Goal: Task Accomplishment & Management: Manage account settings

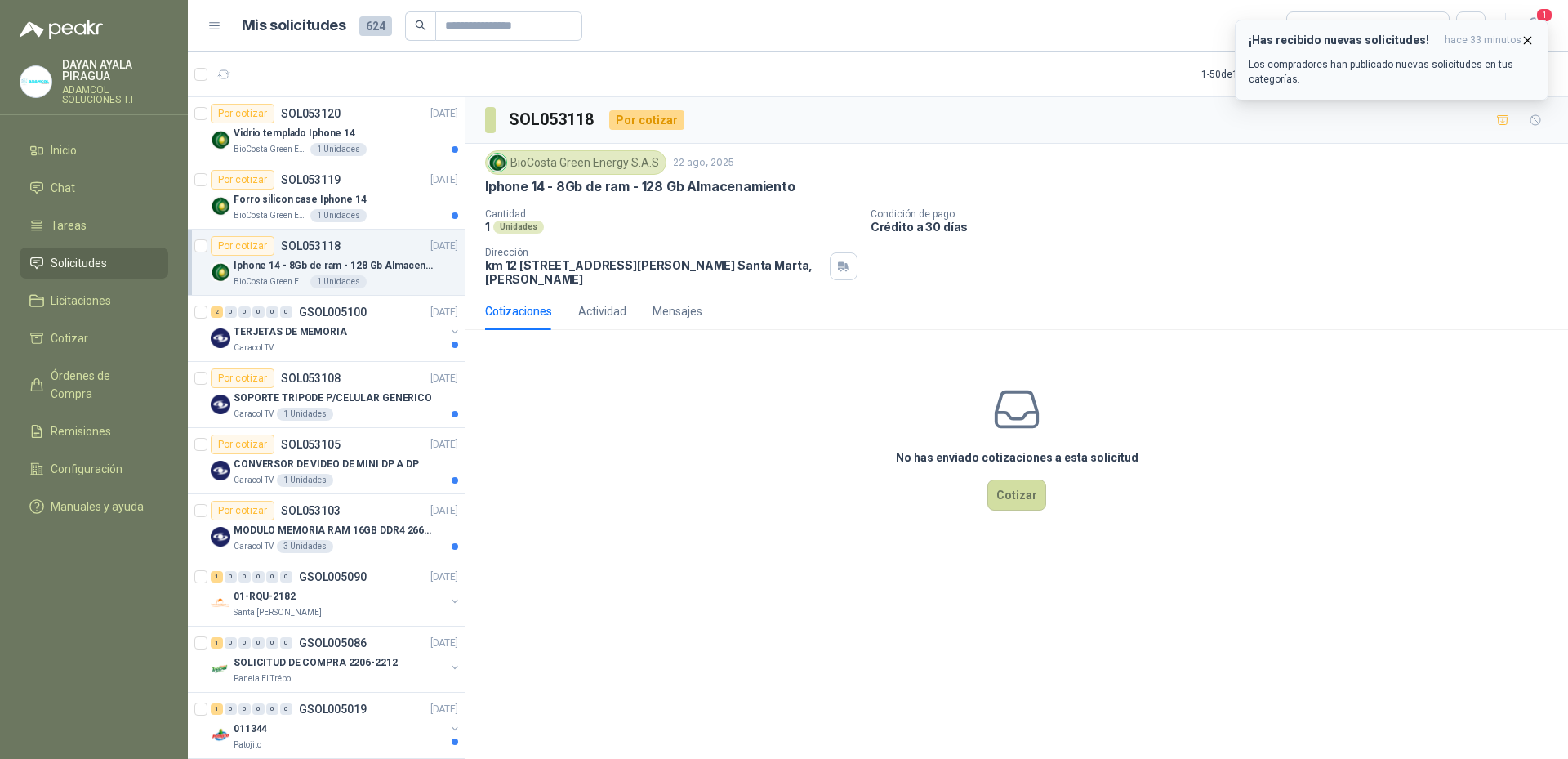
click at [1409, 57] on div "¡Has recibido nuevas solicitudes! hace 33 minutos Los compradores han publicado…" at bounding box center [1392, 60] width 285 height 53
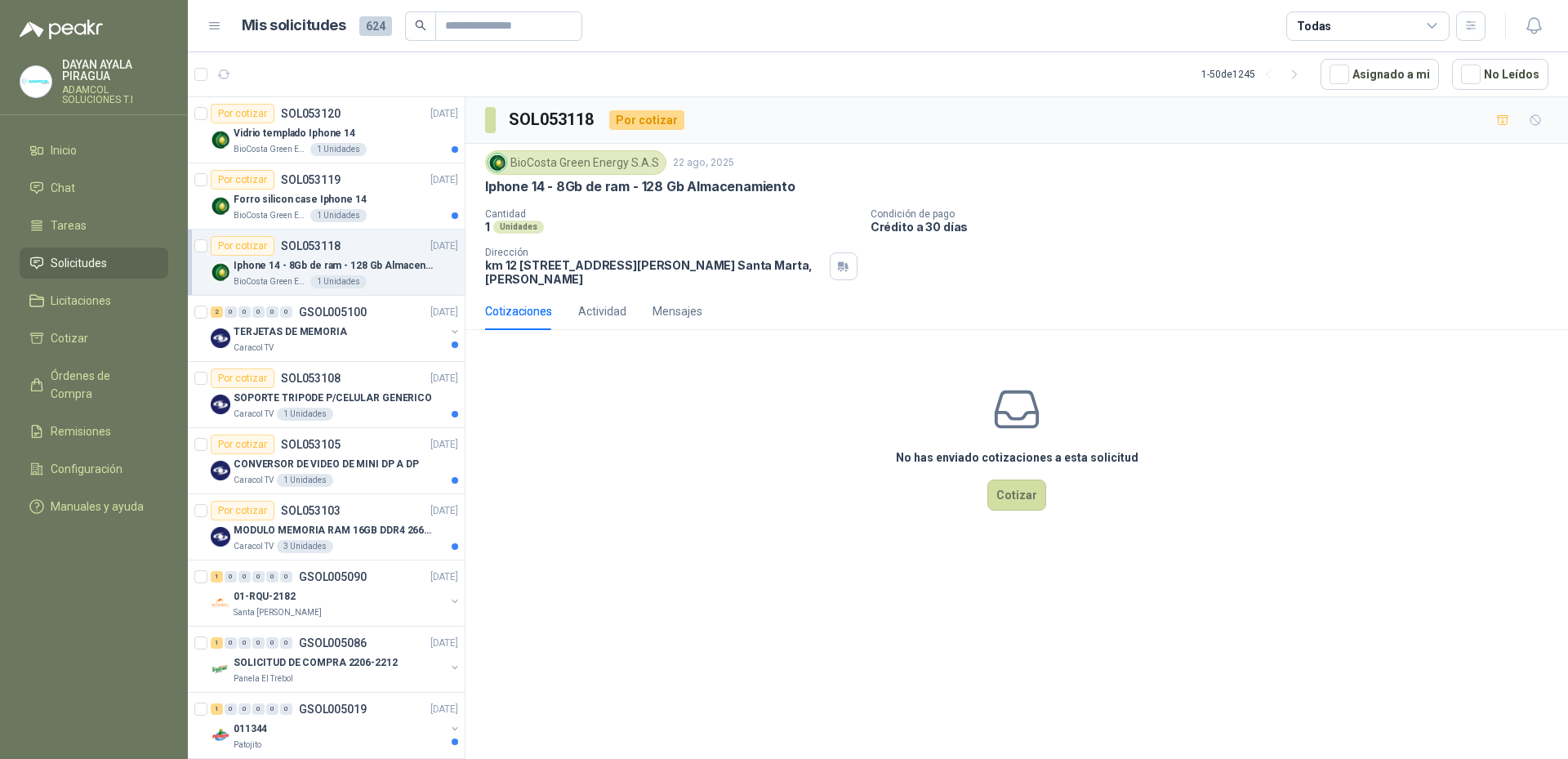
click at [1536, 43] on header "Mis solicitudes 624 Todas" at bounding box center [878, 26] width 1380 height 52
click at [1535, 40] on button "button" at bounding box center [1533, 26] width 29 height 29
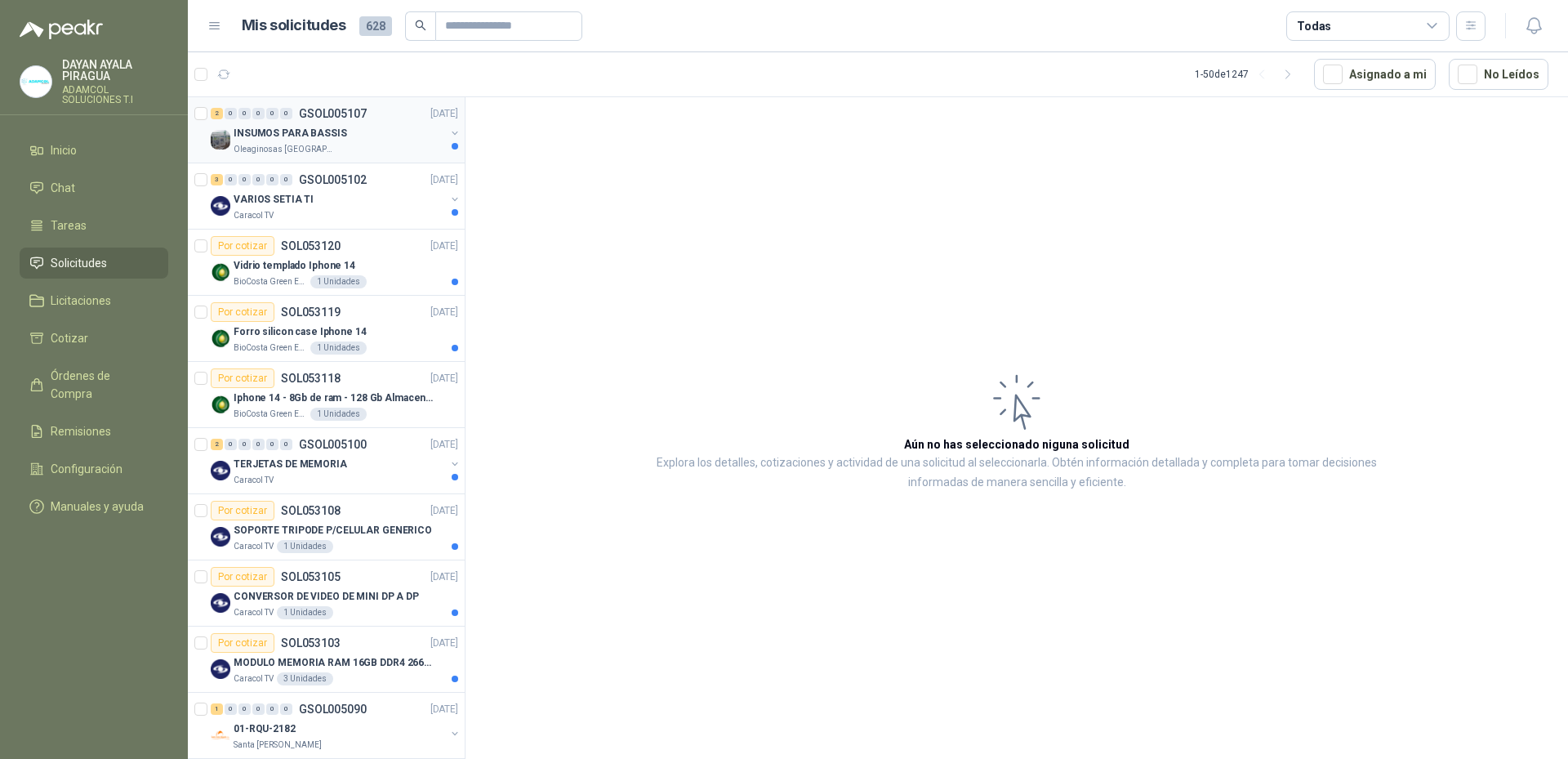
click at [359, 146] on div "Oleaginosas [GEOGRAPHIC_DATA][PERSON_NAME]" at bounding box center [338, 149] width 211 height 14
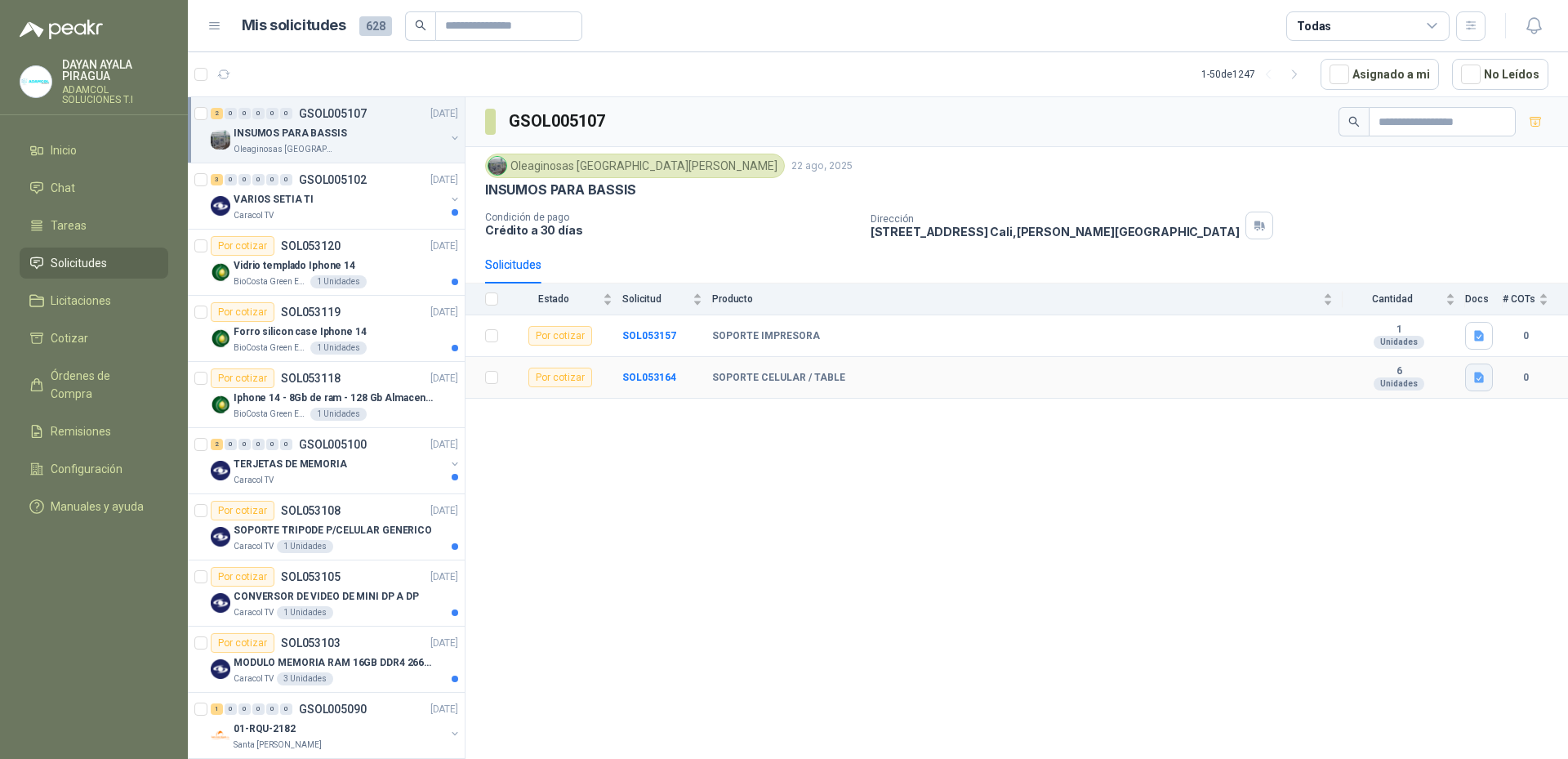
click at [1478, 382] on icon "button" at bounding box center [1479, 377] width 10 height 11
click at [1403, 351] on div "SOPORTE CELULAR.jpeg" at bounding box center [1413, 341] width 160 height 39
